Goal: Task Accomplishment & Management: Manage account settings

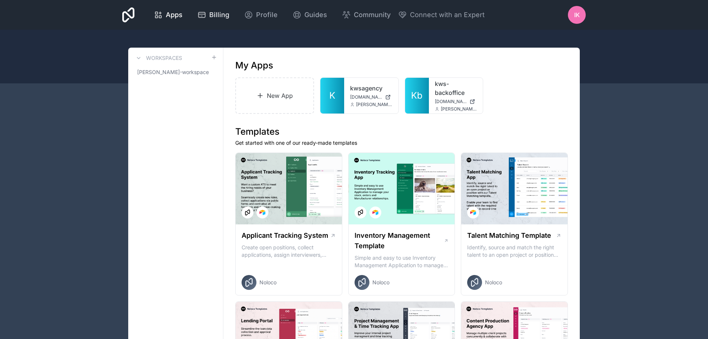
click at [214, 17] on span "Billing" at bounding box center [219, 15] width 20 height 10
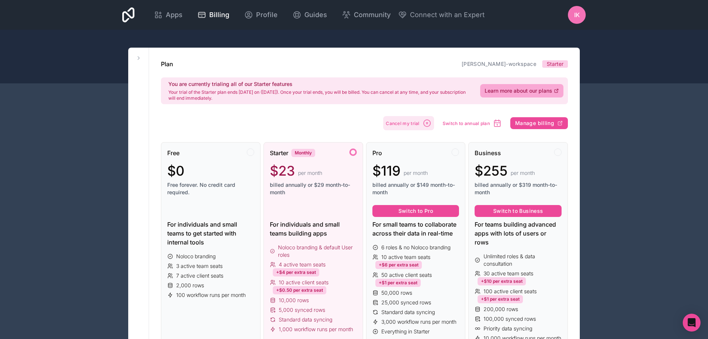
click at [409, 126] on button "Cancel my trial" at bounding box center [408, 123] width 51 height 14
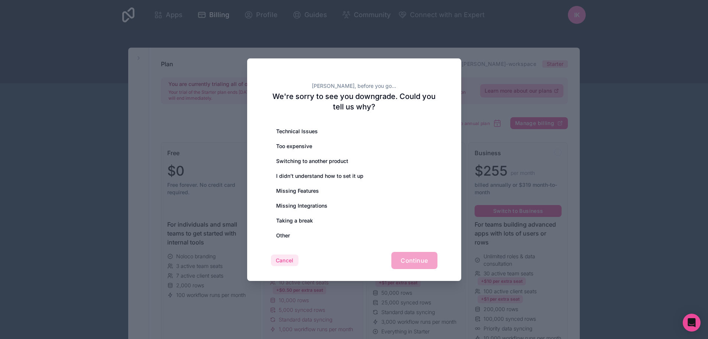
click at [292, 258] on button "Cancel" at bounding box center [284, 260] width 27 height 12
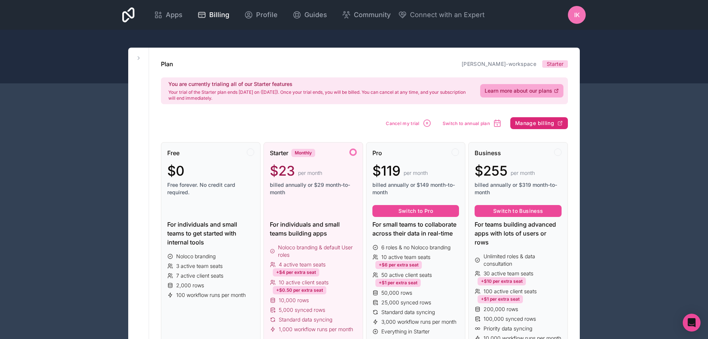
click at [551, 123] on span "Manage billing" at bounding box center [534, 123] width 39 height 7
click at [449, 120] on span "Cancel my trial" at bounding box center [442, 123] width 34 height 6
click at [414, 124] on span "Cancel my trial" at bounding box center [403, 123] width 34 height 6
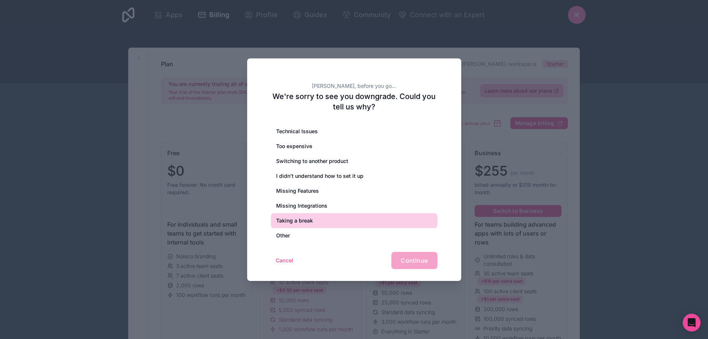
click at [316, 224] on div "Taking a break" at bounding box center [354, 220] width 166 height 15
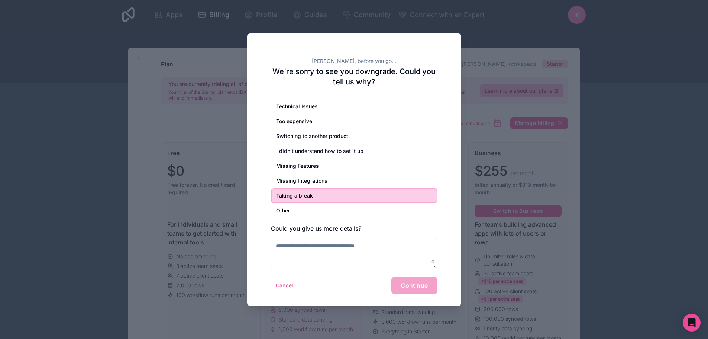
click at [408, 277] on div "Cancel Continue" at bounding box center [354, 284] width 166 height 17
click at [354, 249] on textarea at bounding box center [354, 253] width 166 height 29
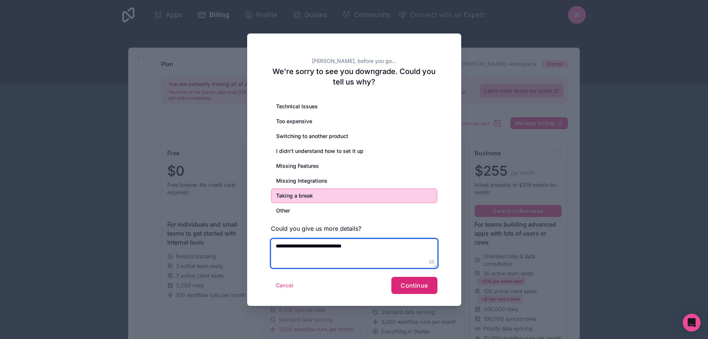
type textarea "**********"
click at [414, 288] on span "Continue" at bounding box center [414, 284] width 27 height 7
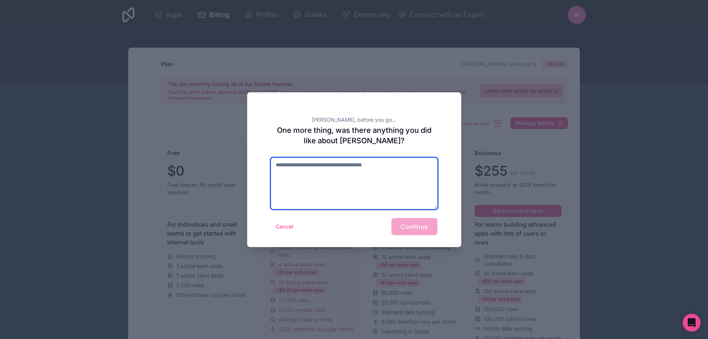
click at [357, 193] on textarea at bounding box center [354, 183] width 166 height 51
type textarea "*"
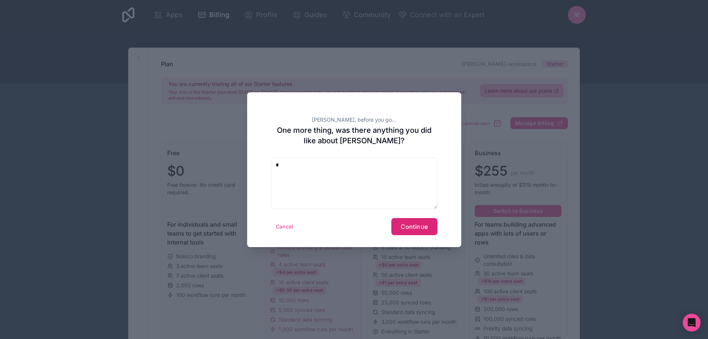
click at [415, 228] on span "Continue" at bounding box center [414, 226] width 27 height 7
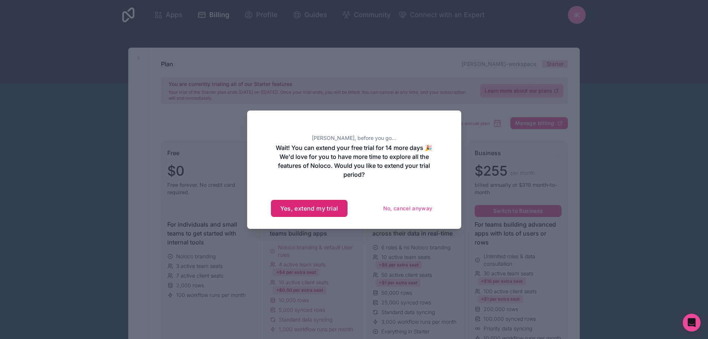
click at [327, 205] on button "Yes, extend my trial" at bounding box center [309, 208] width 77 height 17
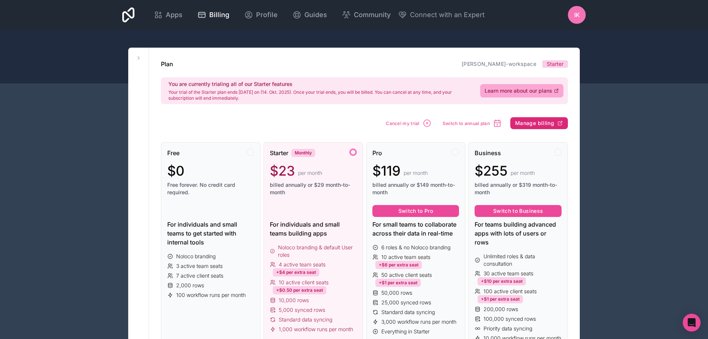
click at [541, 127] on button "Manage billing" at bounding box center [539, 123] width 58 height 12
